Goal: Check status: Check status

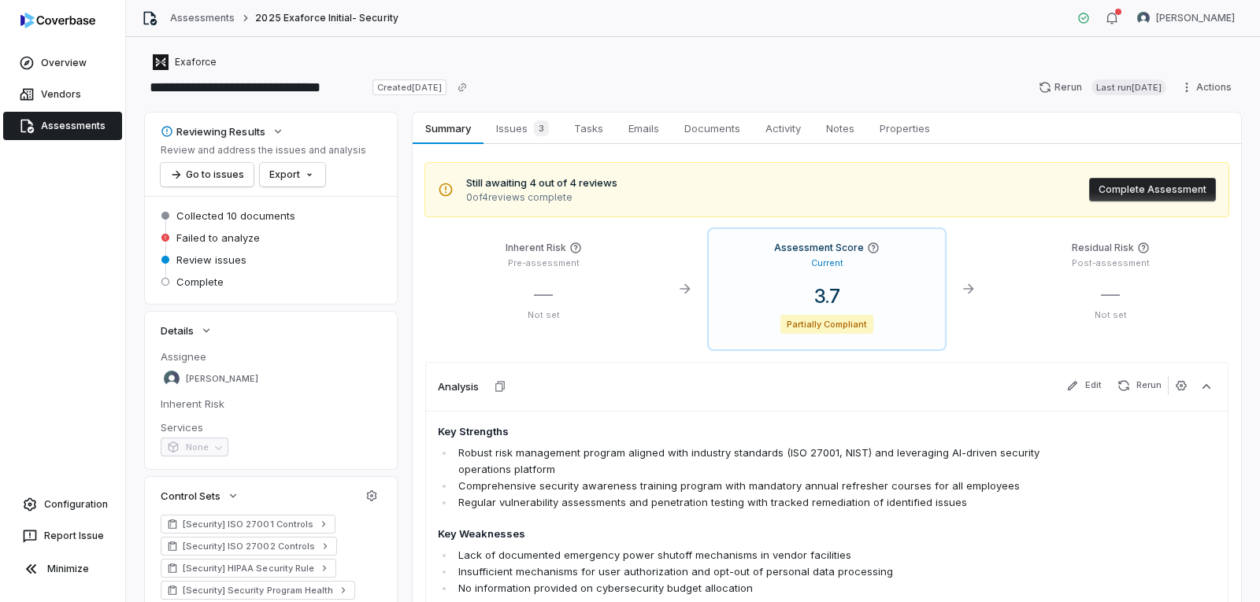
drag, startPoint x: 70, startPoint y: 134, endPoint x: 86, endPoint y: 135, distance: 15.8
click at [70, 134] on link "Assessments" at bounding box center [62, 126] width 119 height 28
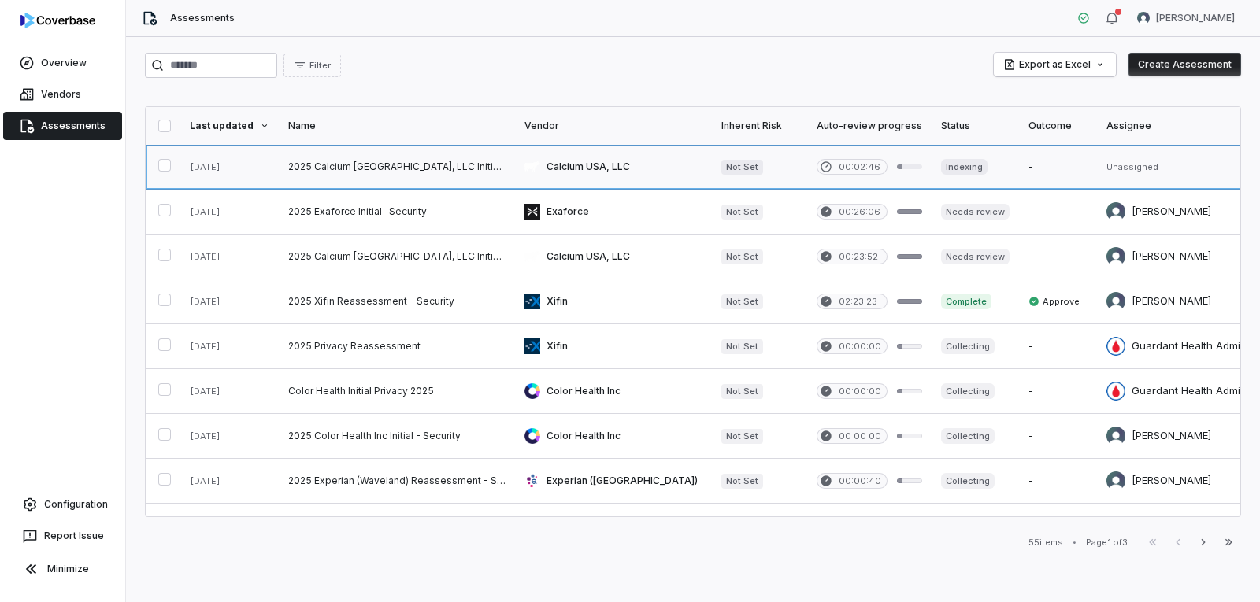
click at [399, 165] on link at bounding box center [397, 167] width 236 height 44
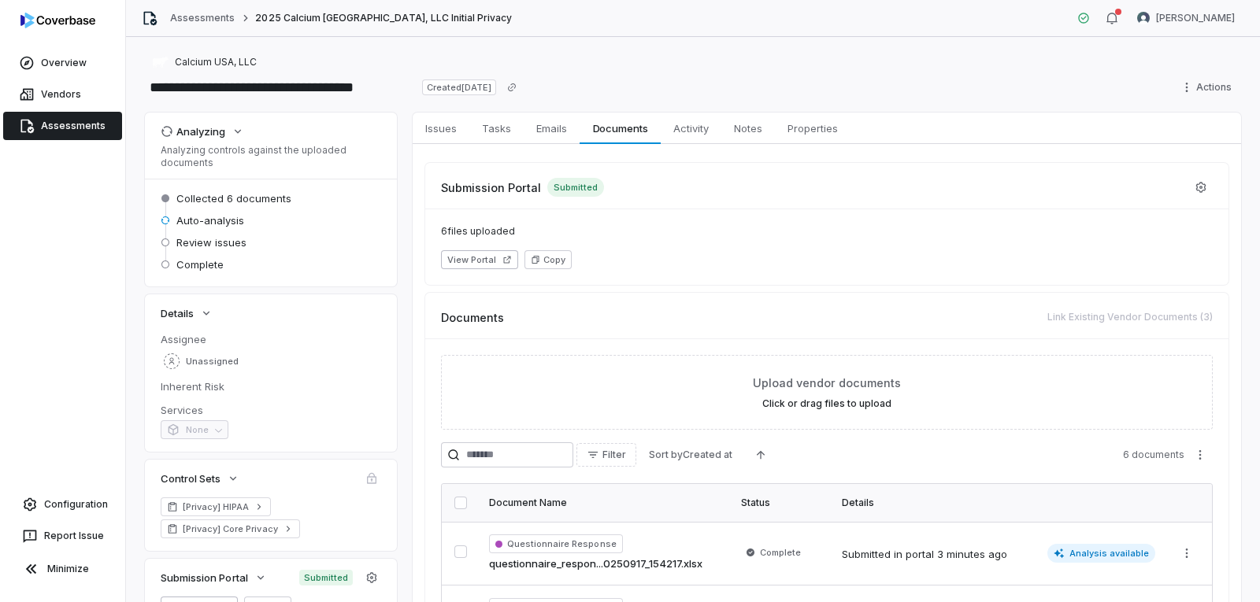
click at [67, 126] on span "Assessments" at bounding box center [73, 126] width 65 height 13
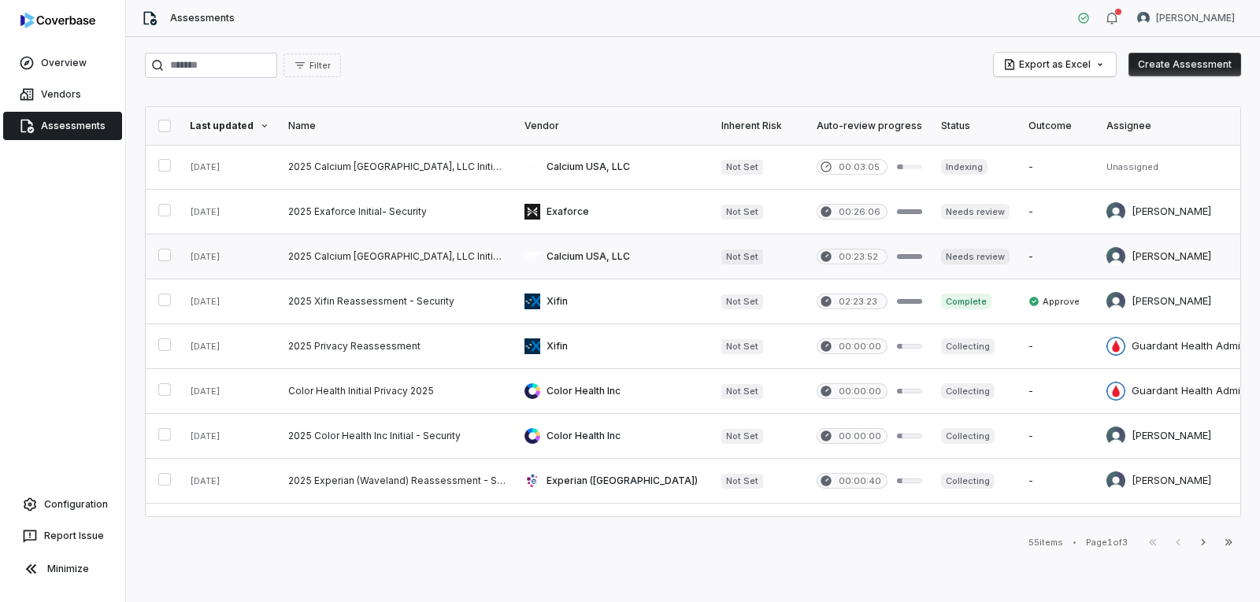
click at [428, 257] on link at bounding box center [397, 257] width 236 height 44
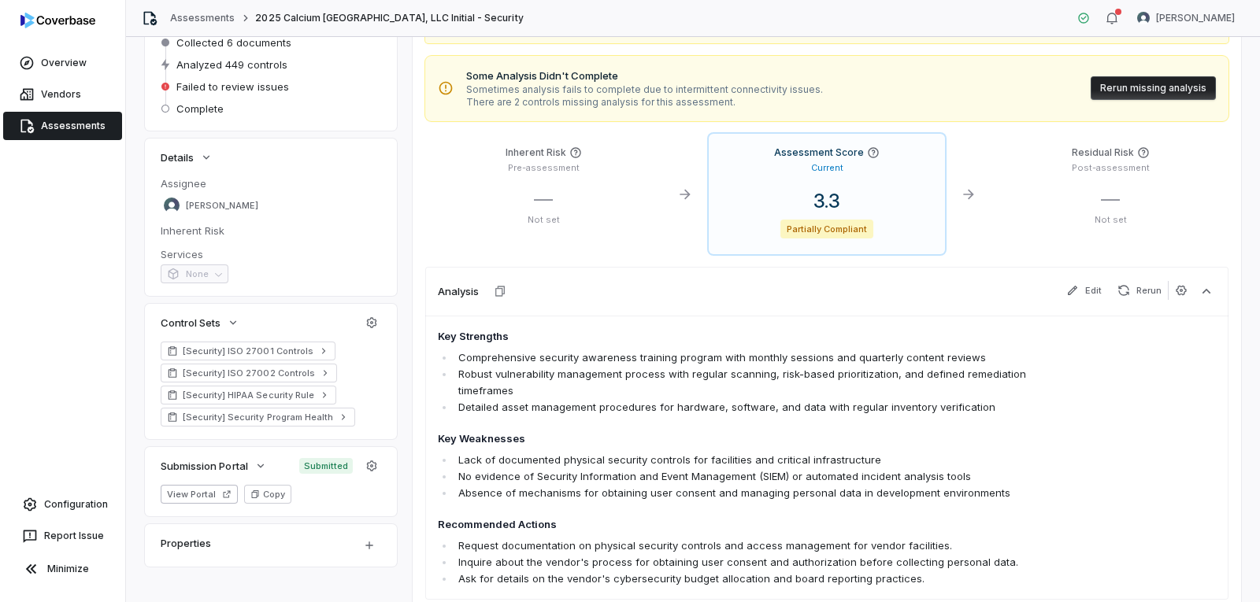
scroll to position [79, 0]
